Goal: Register for event/course

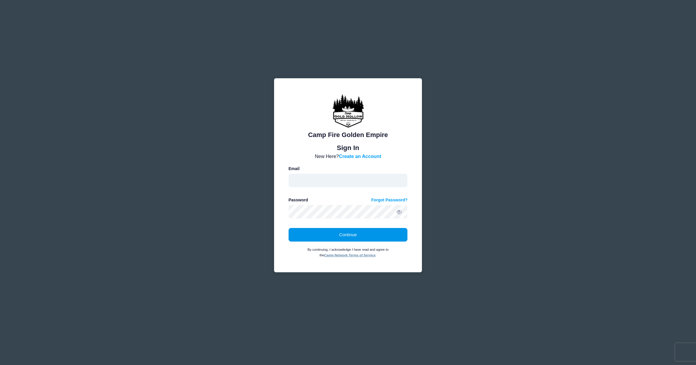
type input "kat@campfiregoldenempire.org"
click at [340, 235] on button "Continue" at bounding box center [347, 235] width 119 height 14
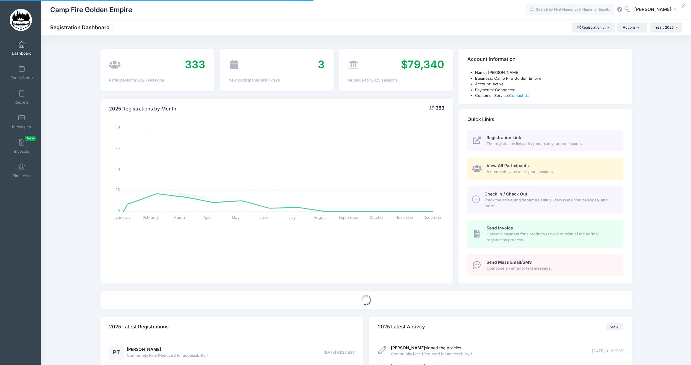
select select
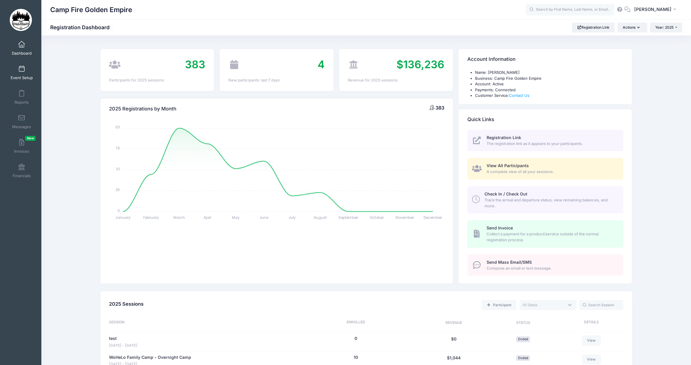
click at [22, 68] on span at bounding box center [22, 69] width 0 height 7
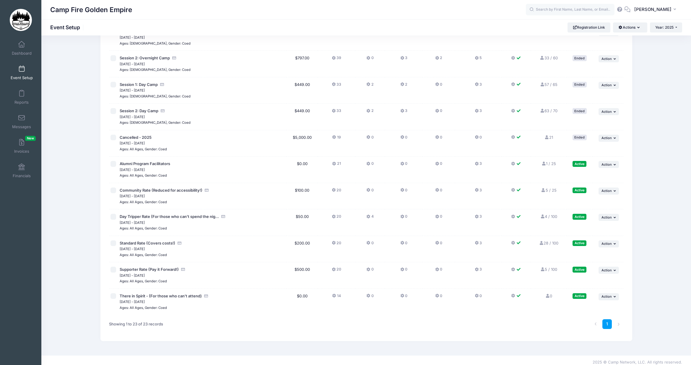
scroll to position [374, 0]
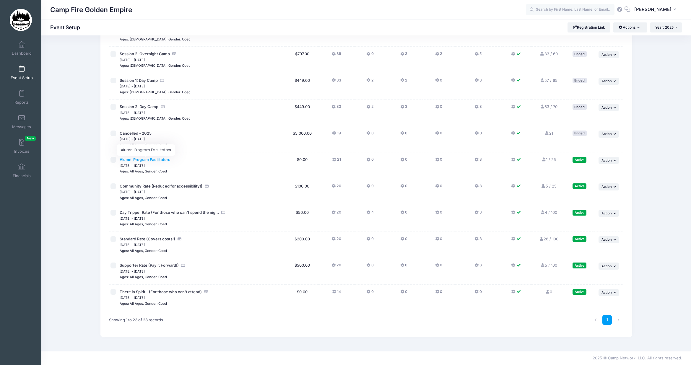
click at [139, 159] on span "Alumni Program Facilitators" at bounding box center [145, 159] width 51 height 5
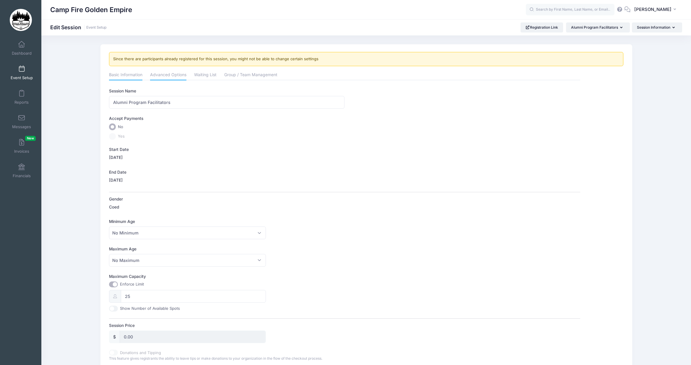
click at [167, 77] on link "Advanced Options" at bounding box center [168, 75] width 36 height 11
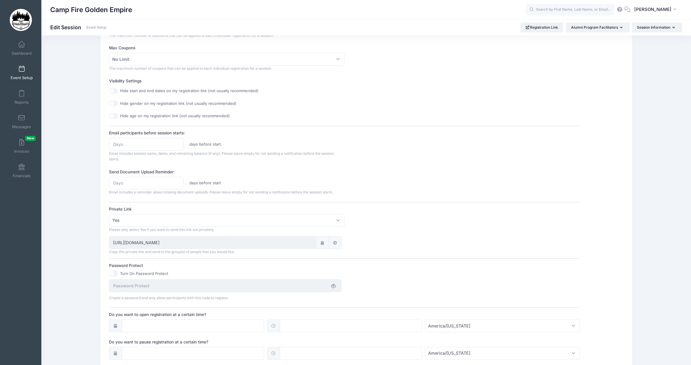
scroll to position [207, 0]
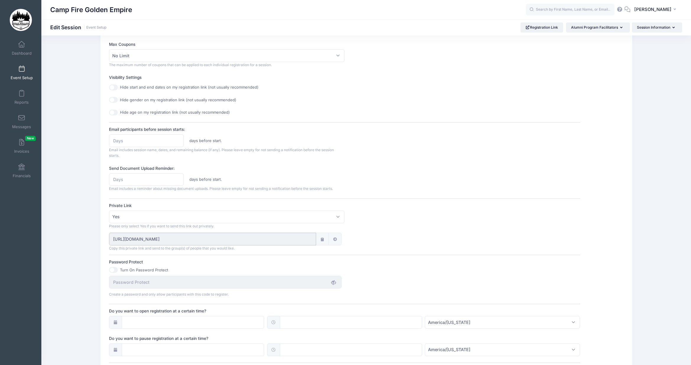
click at [281, 240] on input "[URL][DOMAIN_NAME]" at bounding box center [212, 239] width 207 height 13
click at [323, 240] on icon at bounding box center [322, 240] width 5 height 4
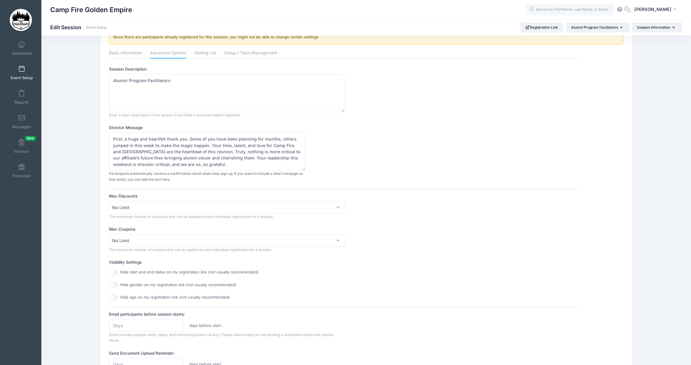
scroll to position [0, 0]
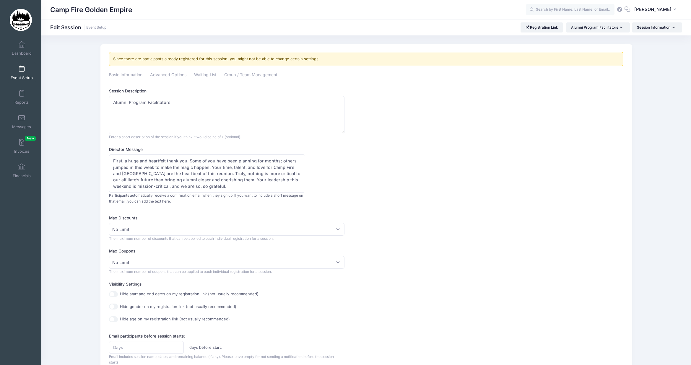
click at [22, 73] on link "Event Setup" at bounding box center [22, 72] width 28 height 21
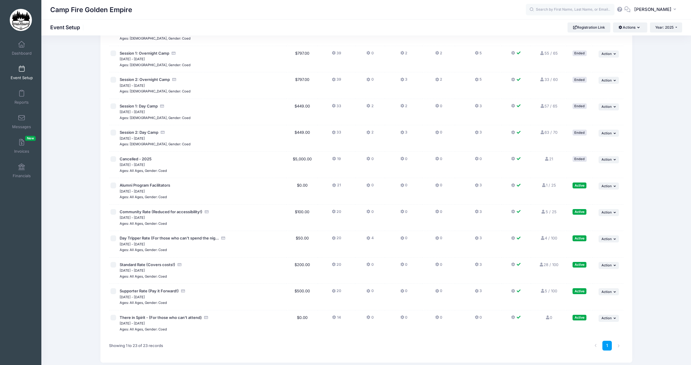
scroll to position [374, 0]
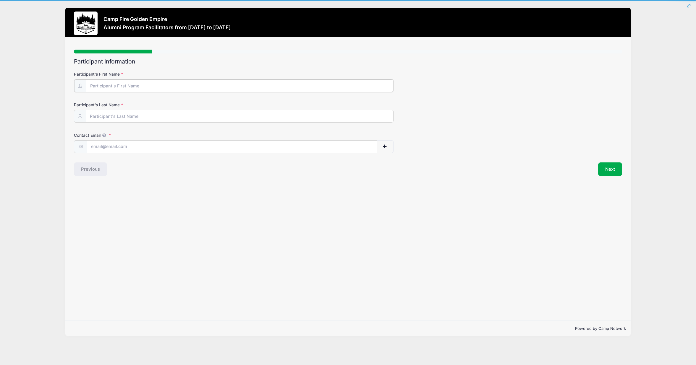
click at [109, 85] on input "Participant's First Name" at bounding box center [239, 86] width 307 height 13
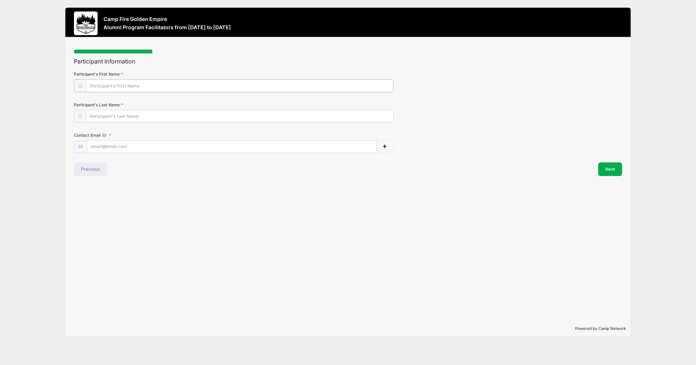
type input "[PERSON_NAME]"
click at [114, 150] on input "Contact Email" at bounding box center [231, 146] width 289 height 13
type input "[EMAIL_ADDRESS][DOMAIN_NAME]"
click at [611, 170] on button "Next" at bounding box center [610, 169] width 24 height 14
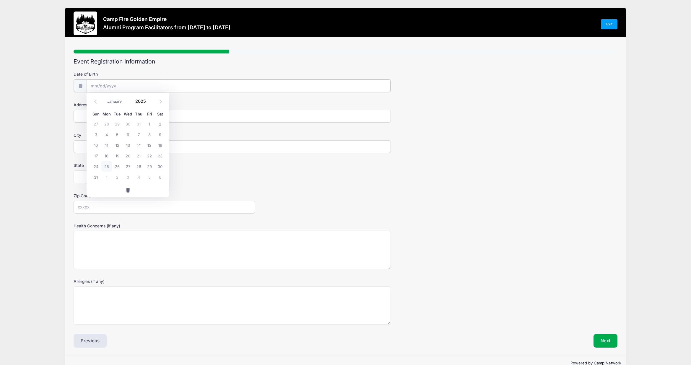
click at [102, 84] on input "Date of Birth" at bounding box center [239, 86] width 304 height 13
click at [159, 104] on span at bounding box center [161, 102] width 10 height 10
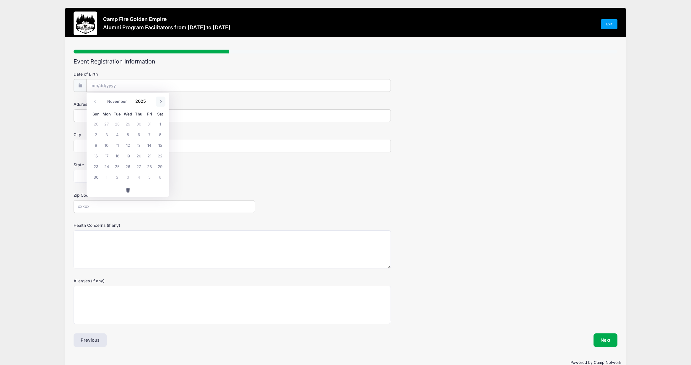
select select "11"
click at [159, 104] on span at bounding box center [161, 102] width 10 height 10
type input "2026"
click at [159, 104] on span at bounding box center [161, 102] width 10 height 10
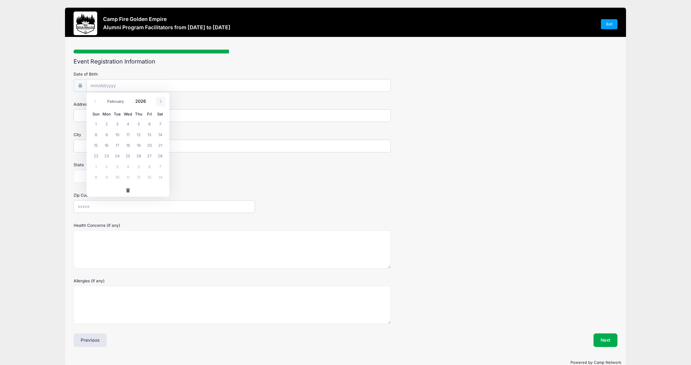
select select "2"
click at [108, 149] on span "16" at bounding box center [106, 145] width 11 height 11
type input "03/16/2026"
click at [124, 88] on input "03/16/2026" at bounding box center [239, 86] width 304 height 13
click at [142, 100] on input "2026" at bounding box center [141, 101] width 19 height 9
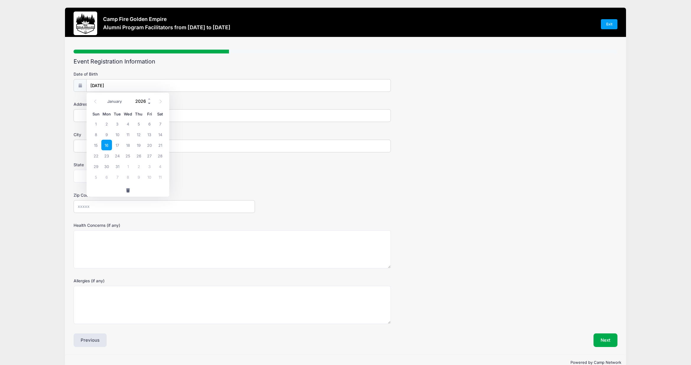
click at [149, 103] on span at bounding box center [149, 103] width 4 height 4
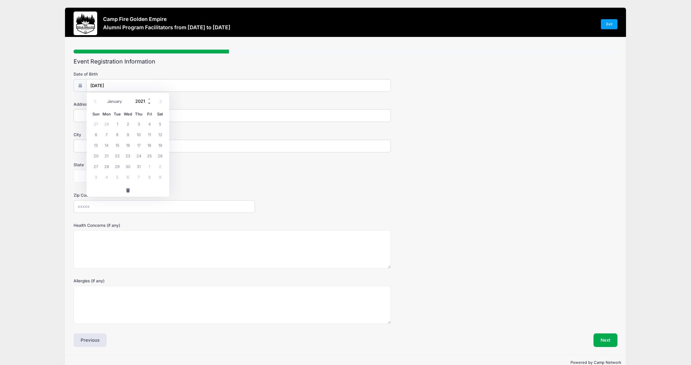
click at [149, 103] on span at bounding box center [149, 103] width 4 height 4
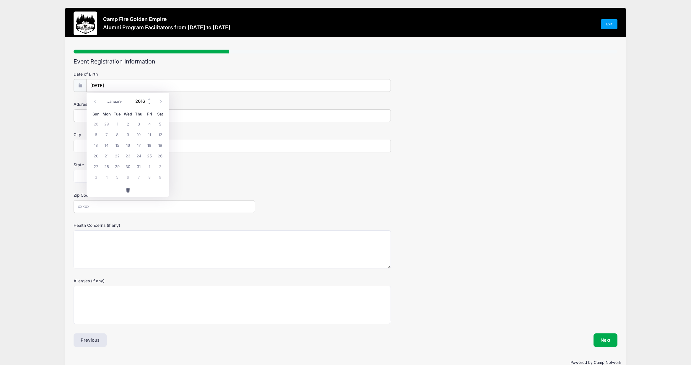
click at [149, 103] on span at bounding box center [149, 103] width 4 height 4
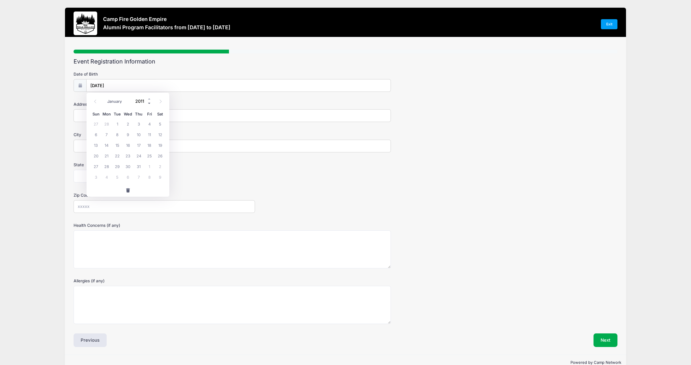
click at [149, 103] on span at bounding box center [149, 103] width 4 height 4
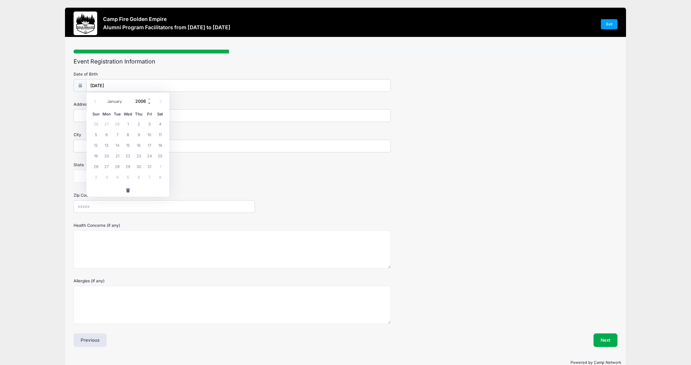
click at [149, 103] on span at bounding box center [149, 103] width 4 height 4
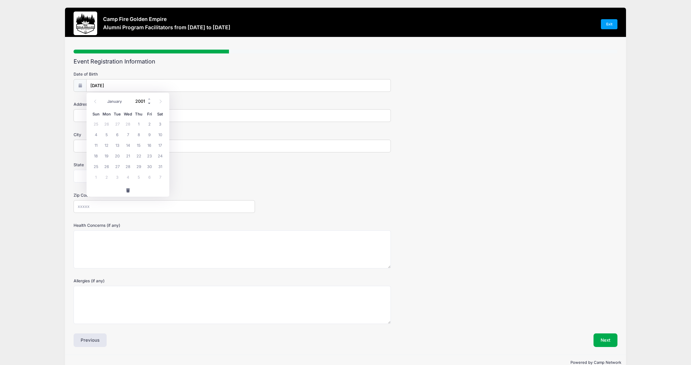
click at [149, 103] on span at bounding box center [149, 103] width 4 height 4
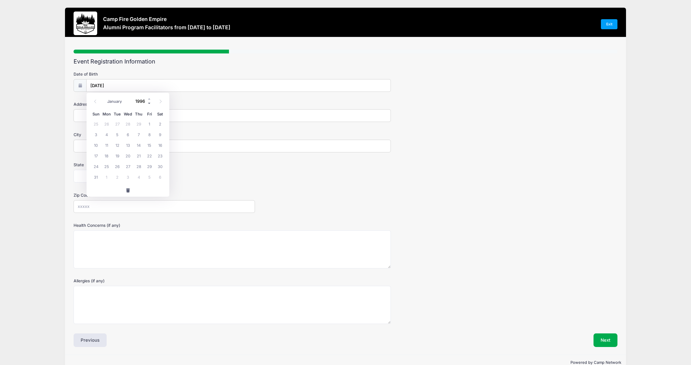
click at [149, 103] on span at bounding box center [149, 103] width 4 height 4
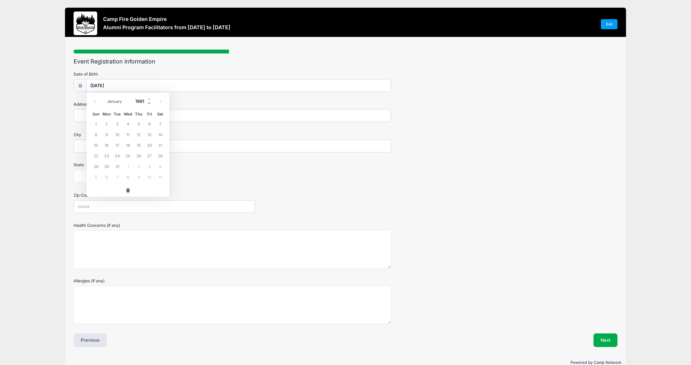
click at [149, 103] on span at bounding box center [149, 103] width 4 height 4
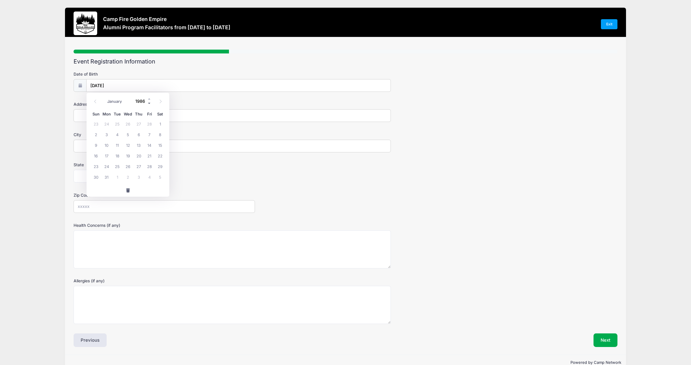
click at [149, 103] on span at bounding box center [149, 103] width 4 height 4
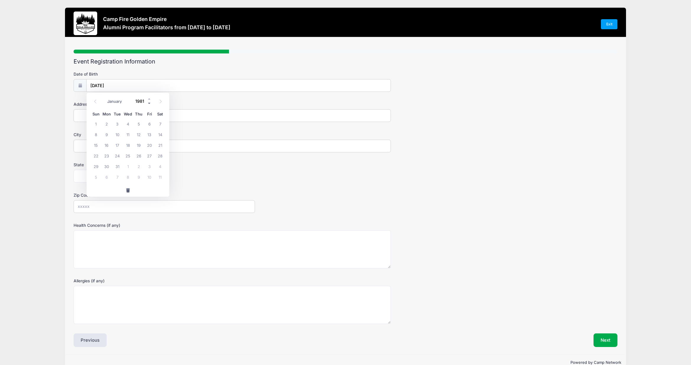
click at [149, 103] on span at bounding box center [149, 103] width 4 height 4
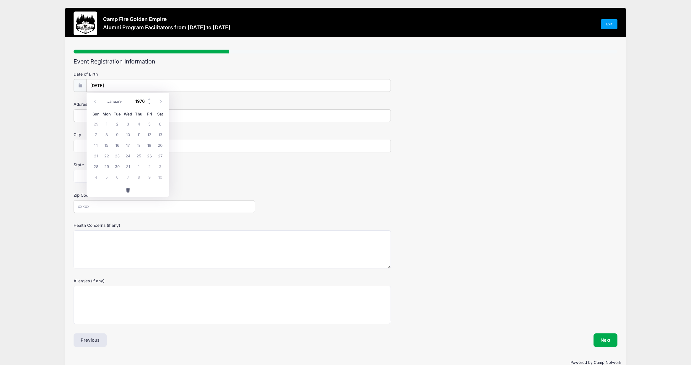
click at [149, 103] on span at bounding box center [149, 103] width 4 height 4
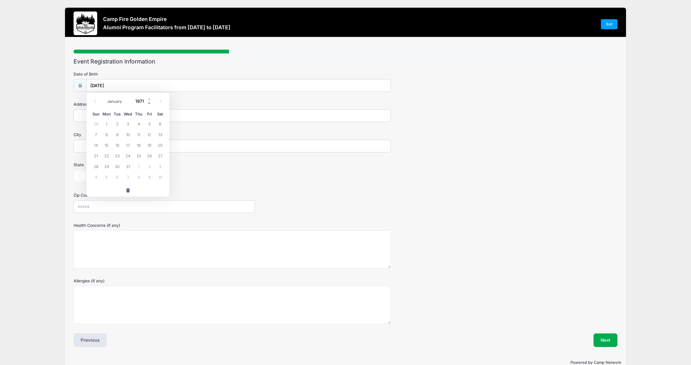
click at [149, 103] on span at bounding box center [149, 103] width 4 height 4
type input "1970"
click at [140, 102] on input "1970" at bounding box center [141, 101] width 19 height 9
click at [159, 102] on icon at bounding box center [161, 102] width 4 height 4
click at [97, 102] on icon at bounding box center [95, 102] width 4 height 4
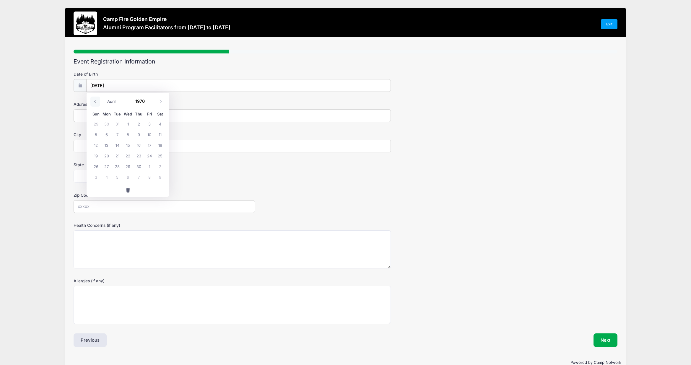
select select "2"
click at [105, 147] on span "16" at bounding box center [106, 145] width 11 height 11
type input "03/16/1970"
click at [104, 119] on input "Address" at bounding box center [232, 115] width 317 height 13
type input "3203 13th Ave W"
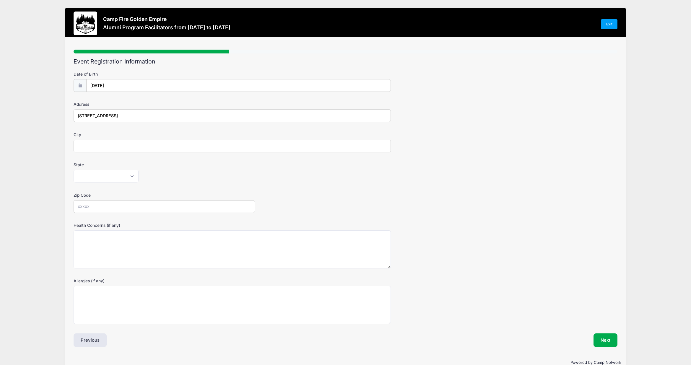
type input "Seattle"
select select "WA"
type input "98119"
click at [106, 252] on textarea "Health Concerns (if any)" at bounding box center [232, 250] width 317 height 38
type textarea "None"
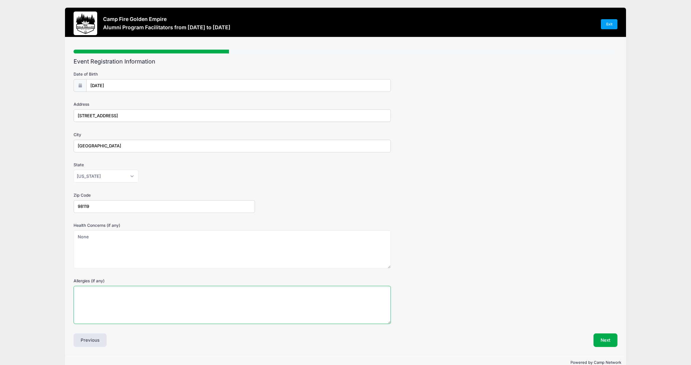
click at [85, 303] on textarea "Allergies (if any)" at bounding box center [232, 305] width 317 height 38
drag, startPoint x: 125, startPoint y: 291, endPoint x: 104, endPoint y: 293, distance: 20.8
click at [104, 293] on textarea "Spicy foods: Cap" at bounding box center [232, 305] width 317 height 38
paste textarea "capsaicin"
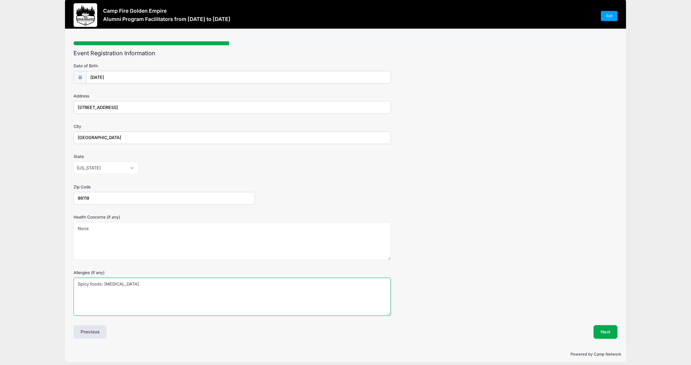
scroll to position [13, 0]
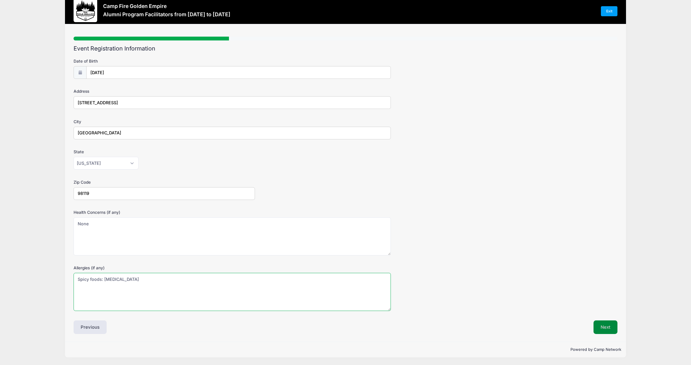
type textarea "Spicy foods: capsaicin"
click at [606, 328] on button "Next" at bounding box center [606, 328] width 24 height 14
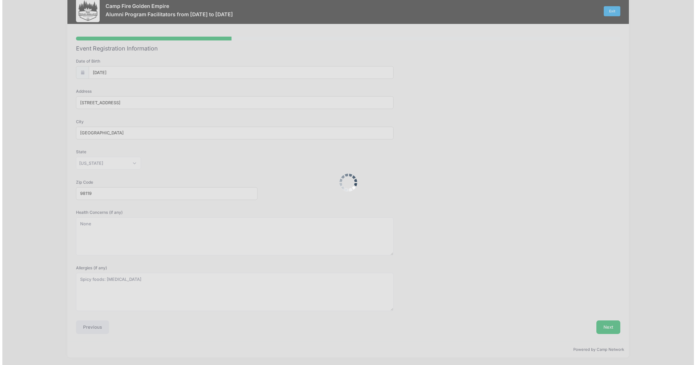
scroll to position [0, 0]
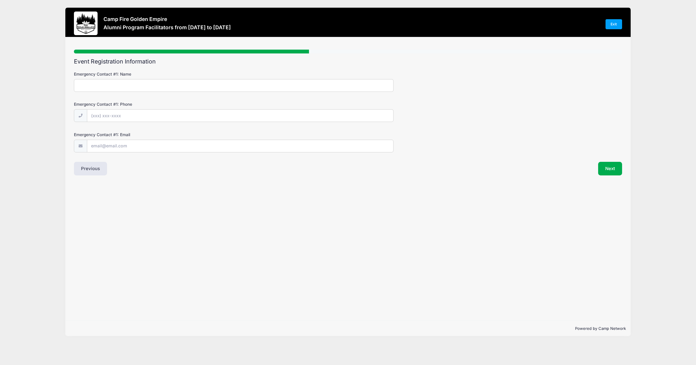
click at [116, 86] on input "Emergency Contact #1: Name" at bounding box center [233, 85] width 319 height 13
type input "Min Seo"
click at [99, 116] on input "Emergency Contact #1: Phone" at bounding box center [240, 116] width 306 height 13
type input "(206) 334-3057"
click at [127, 145] on input "Emergency Contact #1: Email" at bounding box center [240, 146] width 306 height 13
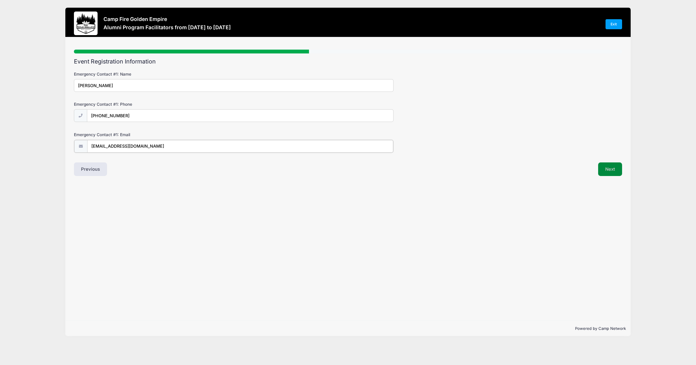
type input "min@iclick.com"
click at [617, 171] on button "Next" at bounding box center [610, 169] width 24 height 14
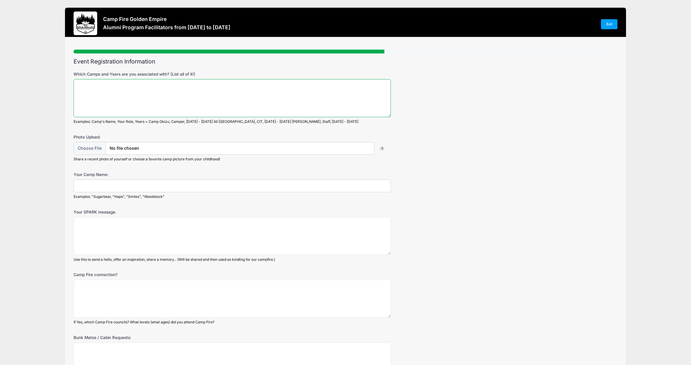
click at [110, 102] on textarea "Which Camps and Years are you associated with? (List all of it!)" at bounding box center [232, 98] width 317 height 38
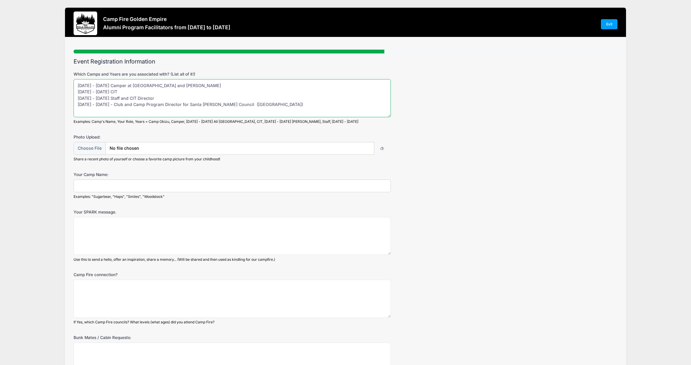
click at [164, 97] on textarea "1977 - 1985 Camper at Okizu and Celio 1986 - 1987 CIT 1988 - 1995 Staff and CIT…" at bounding box center [232, 98] width 317 height 38
click at [166, 93] on textarea "1977 - 1985 Camper at Okizu and Celio 1986 - 1987 CIT 1988 - 1995 Staff and CIT…" at bounding box center [232, 98] width 317 height 38
type textarea "1977 - 1985 Camper at Okizu and Celio 1986 - 1987 CIT (All Lake Vera camps) 198…"
click at [108, 186] on input "Your Camp Name:" at bounding box center [232, 186] width 317 height 13
type input "Toes"
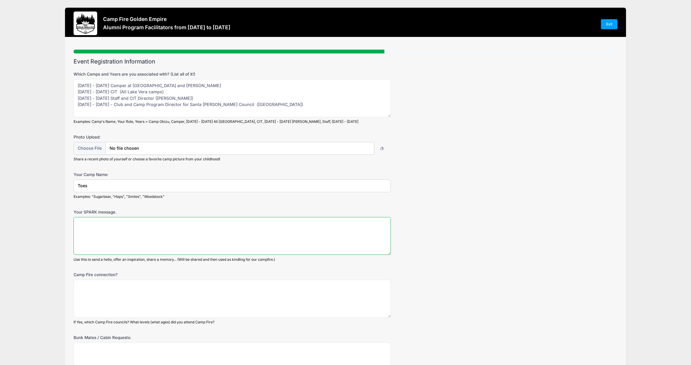
click at [106, 231] on textarea "Your SPARK message." at bounding box center [232, 236] width 317 height 38
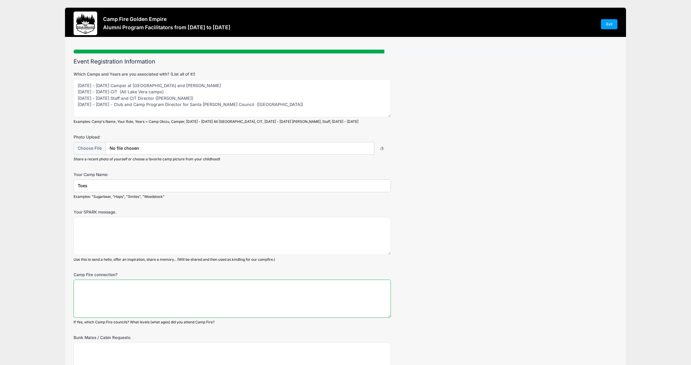
click at [115, 296] on textarea "Camp Fire connection?" at bounding box center [232, 299] width 317 height 38
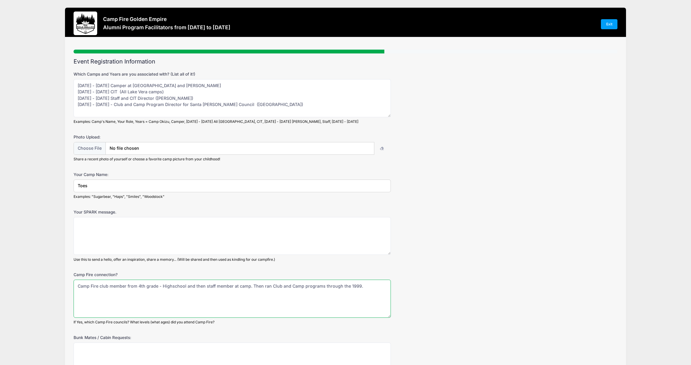
click at [346, 287] on textarea "Camp Fire club member from 4th grade - Highschool and then staff member at camp…" at bounding box center [232, 299] width 317 height 38
click at [365, 285] on textarea "Camp Fire club member from 4th grade - Highschool and then staff member at camp…" at bounding box center [232, 299] width 317 height 38
type textarea "Camp Fire club member from 4th grade - Highschool and then staff member at camp…"
click at [268, 105] on textarea "1977 - 1985 Camper at Okizu and Celio 1986 - 1987 CIT (All Lake Vera camps) 198…" at bounding box center [232, 98] width 317 height 38
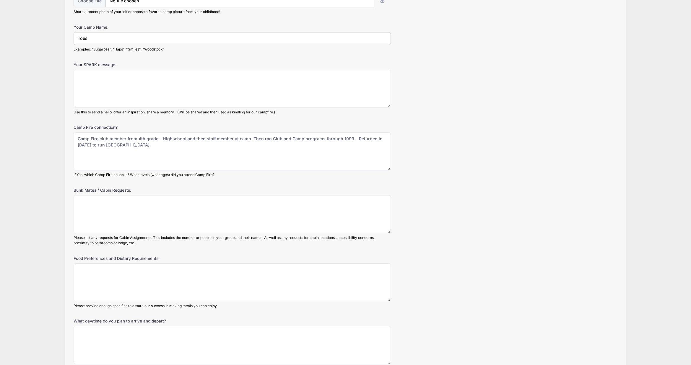
scroll to position [148, 0]
type textarea "1977 - 1985 Camper at Okizu and Celio 1986 - 1987 CIT (All Lake Vera camps) 198…"
click at [103, 281] on textarea "Food Preferences and Dietary Requirements:" at bounding box center [232, 282] width 317 height 38
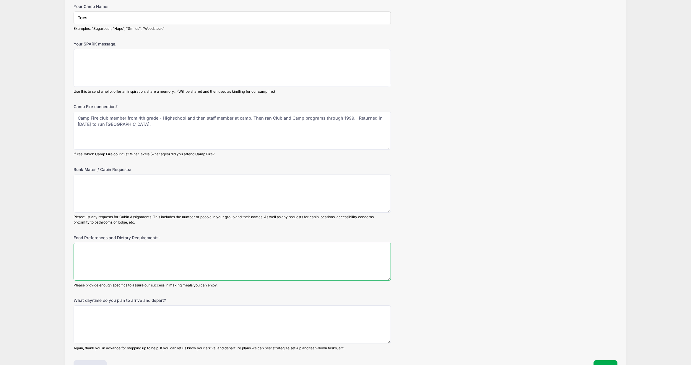
scroll to position [177, 0]
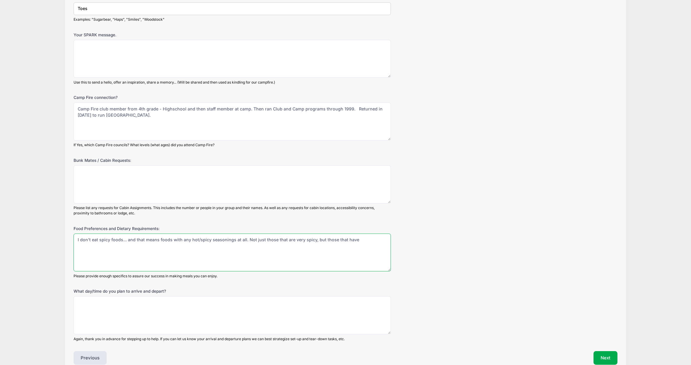
paste textarea "capsaicin"
type textarea "I don't eat spicy foods... and that means foods with any hot/spicy seasonings a…"
click at [126, 316] on textarea "What day/time do you plan to arrive and depart?" at bounding box center [232, 315] width 317 height 38
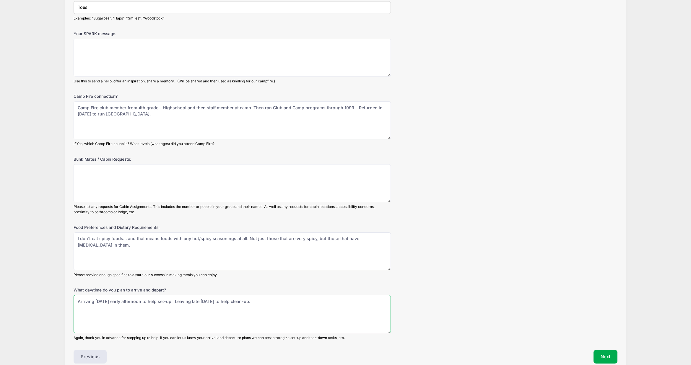
scroll to position [90, 0]
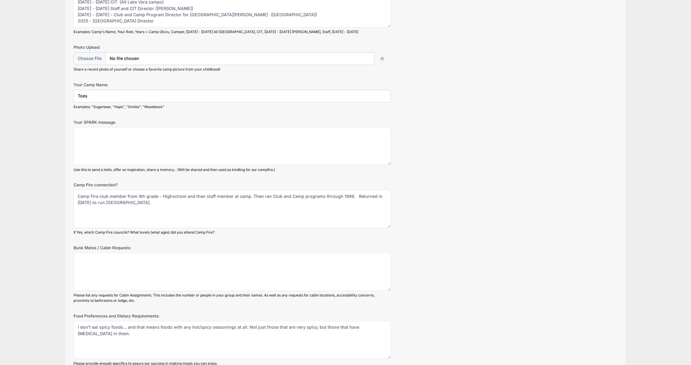
type textarea "Arriving Friday early afternoon to help set-up. Leaving late Sunday to help cle…"
click at [104, 276] on textarea "Bunk Mates / Cabin Requests:" at bounding box center [232, 272] width 317 height 38
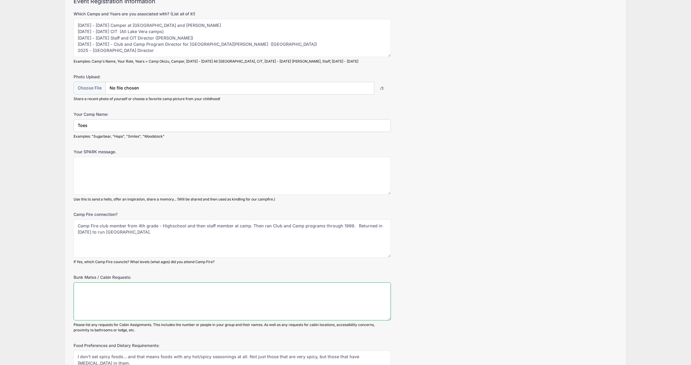
scroll to position [31, 0]
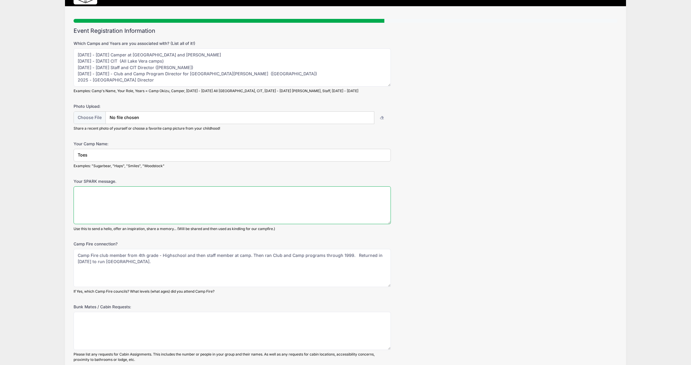
click at [135, 206] on textarea "Your SPARK message." at bounding box center [232, 205] width 317 height 38
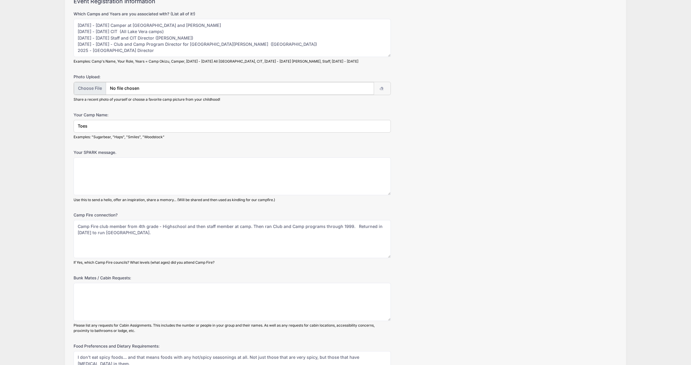
click at [90, 87] on input "file" at bounding box center [224, 88] width 300 height 13
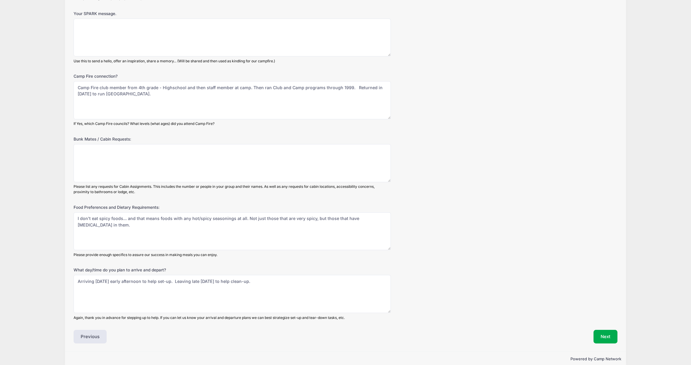
scroll to position [208, 0]
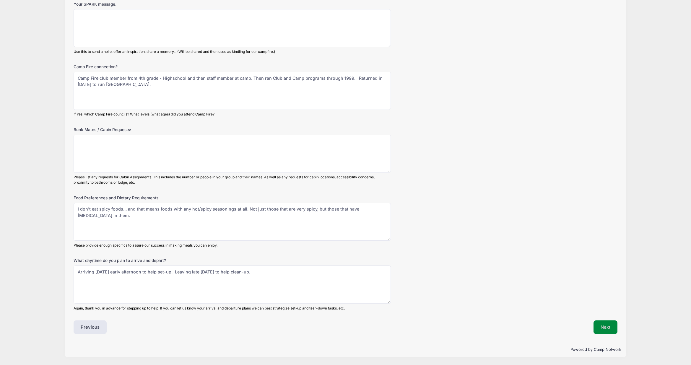
click at [611, 330] on button "Next" at bounding box center [606, 328] width 24 height 14
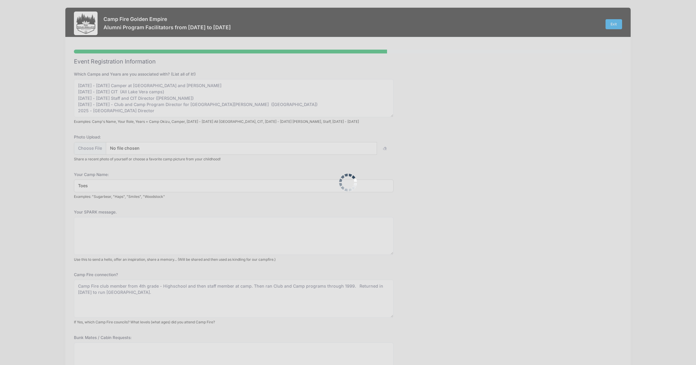
scroll to position [0, 0]
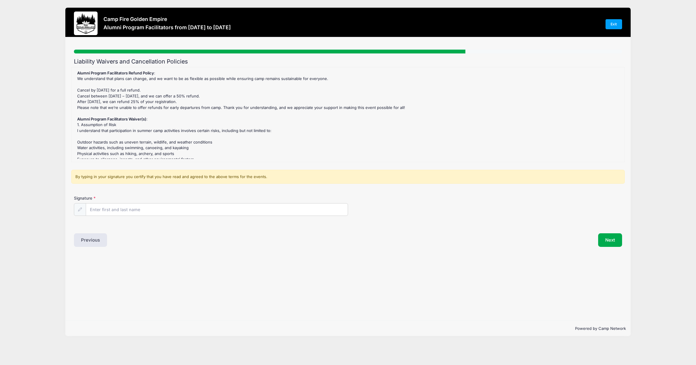
click at [96, 217] on div "Signature" at bounding box center [348, 210] width 554 height 30
click at [101, 212] on input "Signature" at bounding box center [217, 210] width 262 height 13
click at [120, 207] on input "Signature" at bounding box center [217, 210] width 262 height 13
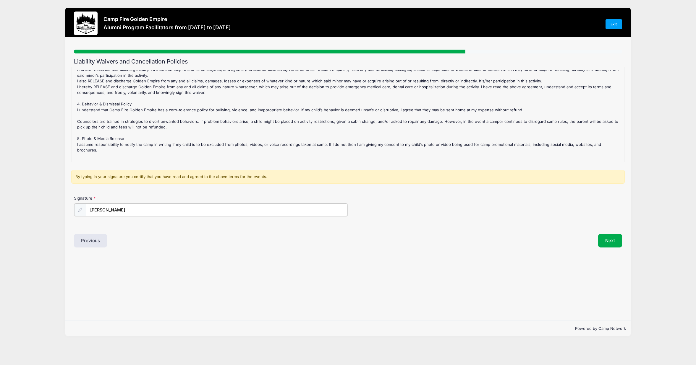
scroll to position [142, 0]
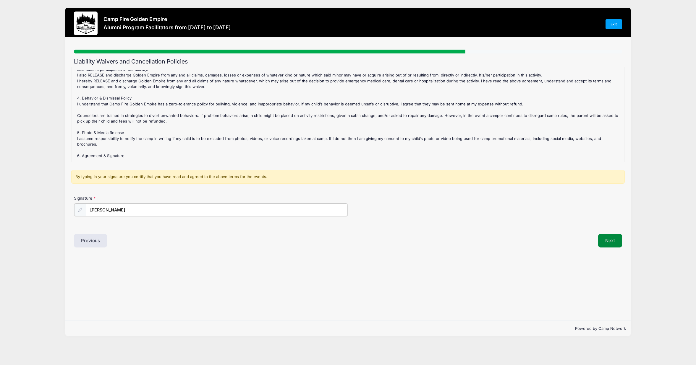
type input "[PERSON_NAME]"
click at [608, 242] on button "Next" at bounding box center [610, 240] width 24 height 14
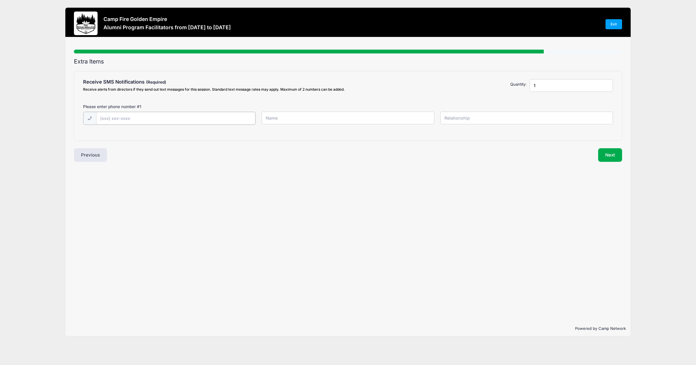
click at [0, 0] on input "text" at bounding box center [0, 0] width 0 height 0
type input "(925) 437-8752"
click at [283, 132] on div "(925) 437-8752" at bounding box center [348, 122] width 536 height 20
click at [0, 0] on input "text" at bounding box center [0, 0] width 0 height 0
type input "Kat"
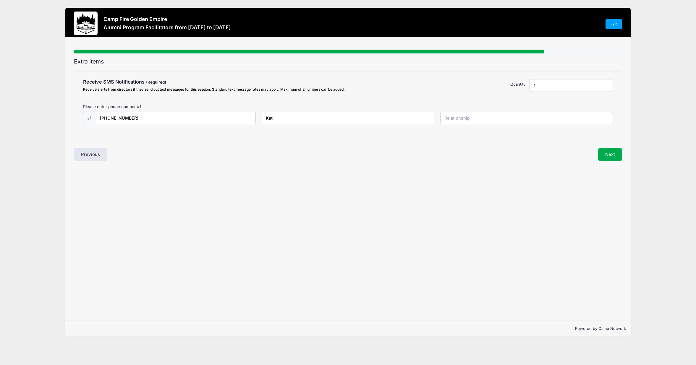
click at [0, 0] on input "text" at bounding box center [0, 0] width 0 height 0
type input "self"
click at [606, 158] on button "Next" at bounding box center [610, 155] width 24 height 14
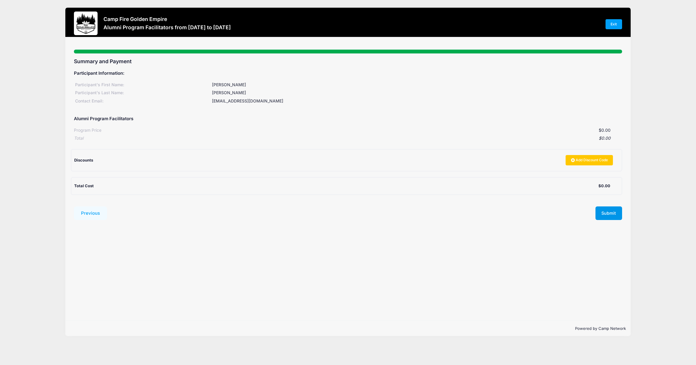
click at [610, 214] on button "Submit" at bounding box center [608, 214] width 27 height 14
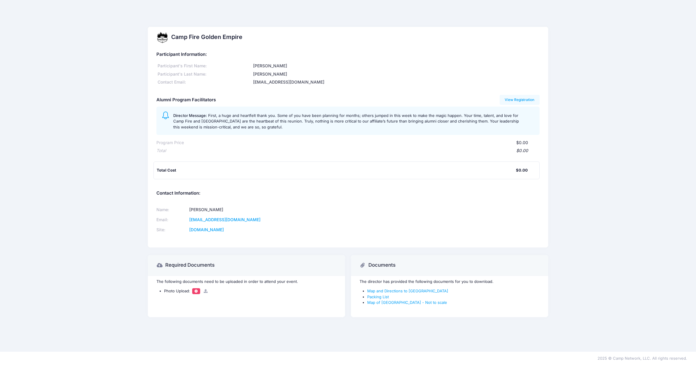
click at [83, 203] on div "Camp Fire Golden Empire Participant Information: Participant's First Name: Kath…" at bounding box center [348, 176] width 696 height 298
click at [314, 17] on div "Camp Fire Golden Empire Participant Information: Participant's First Name: Kath…" at bounding box center [348, 176] width 696 height 352
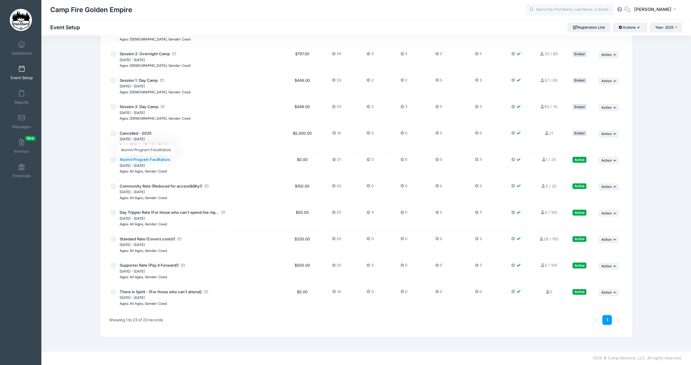
click at [145, 159] on span "Alumni Program Facilitators" at bounding box center [145, 159] width 51 height 5
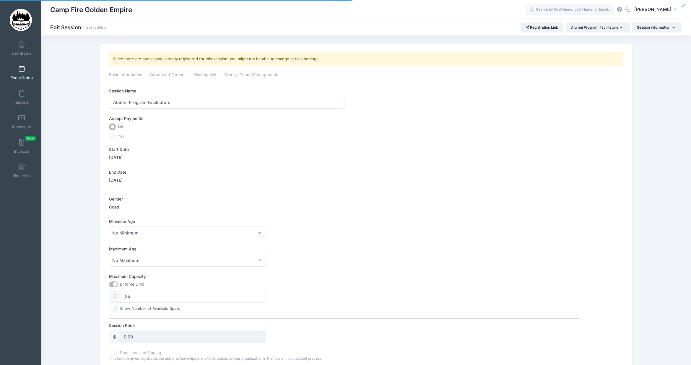
click at [169, 76] on link "Advanced Options" at bounding box center [168, 75] width 36 height 11
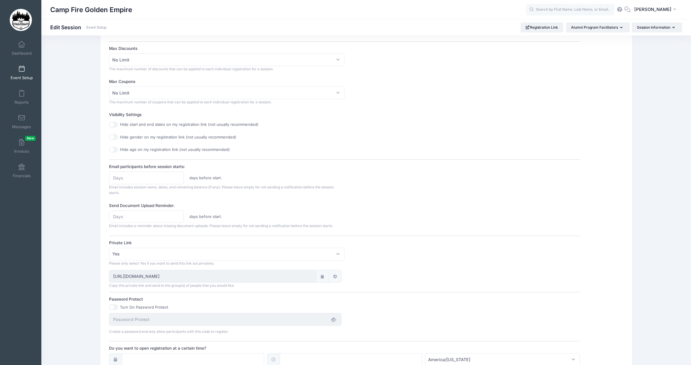
scroll to position [177, 0]
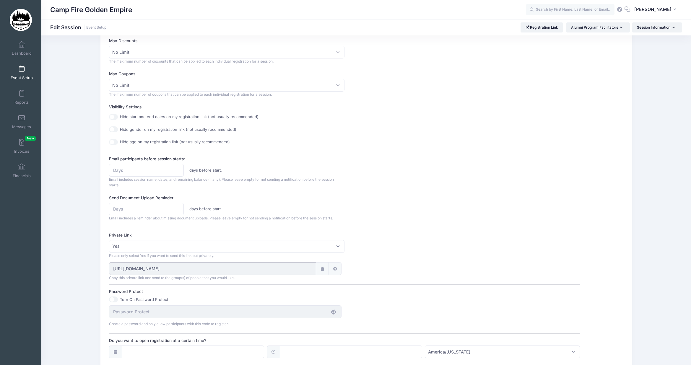
click at [309, 269] on input "https://portal.campnetwork.com/Register/Registration/RegisterForEvent.php?camp_…" at bounding box center [212, 268] width 207 height 13
click at [321, 269] on icon at bounding box center [322, 269] width 5 height 4
click at [310, 269] on input "https://portal.campnetwork.com/Register/Registration/RegisterForEvent.php?camp_…" at bounding box center [212, 268] width 207 height 13
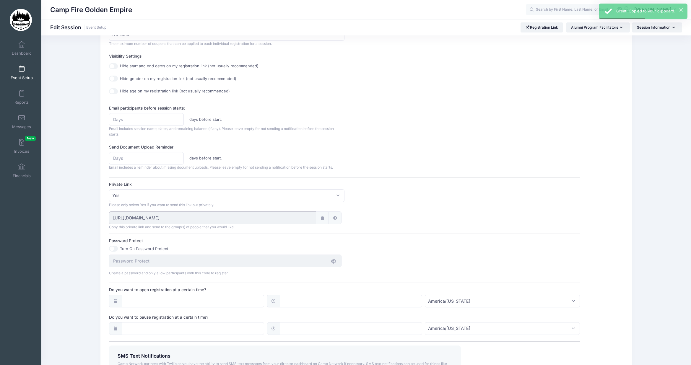
scroll to position [207, 0]
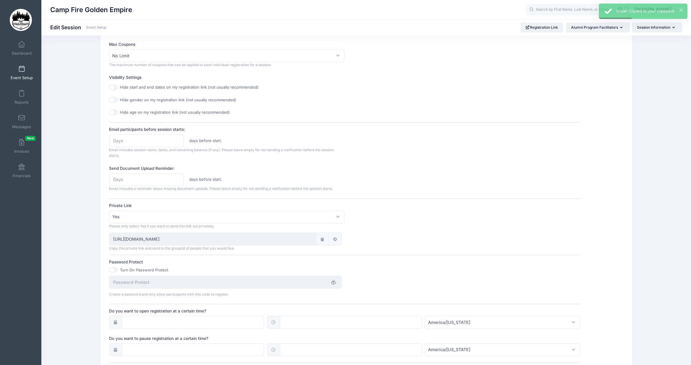
click at [322, 241] on icon at bounding box center [322, 240] width 5 height 4
